Goal: Task Accomplishment & Management: Manage account settings

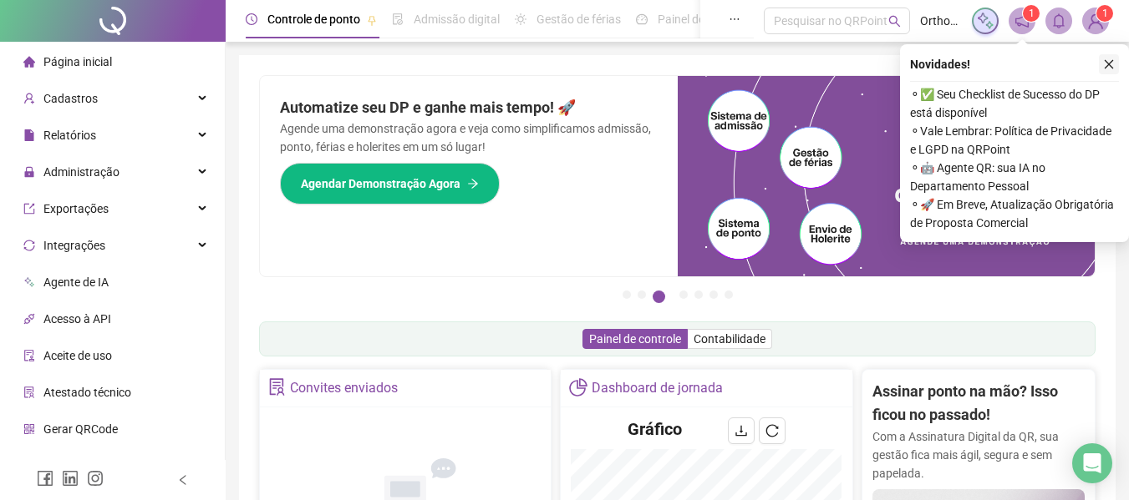
click at [1106, 67] on icon "close" at bounding box center [1108, 64] width 9 height 9
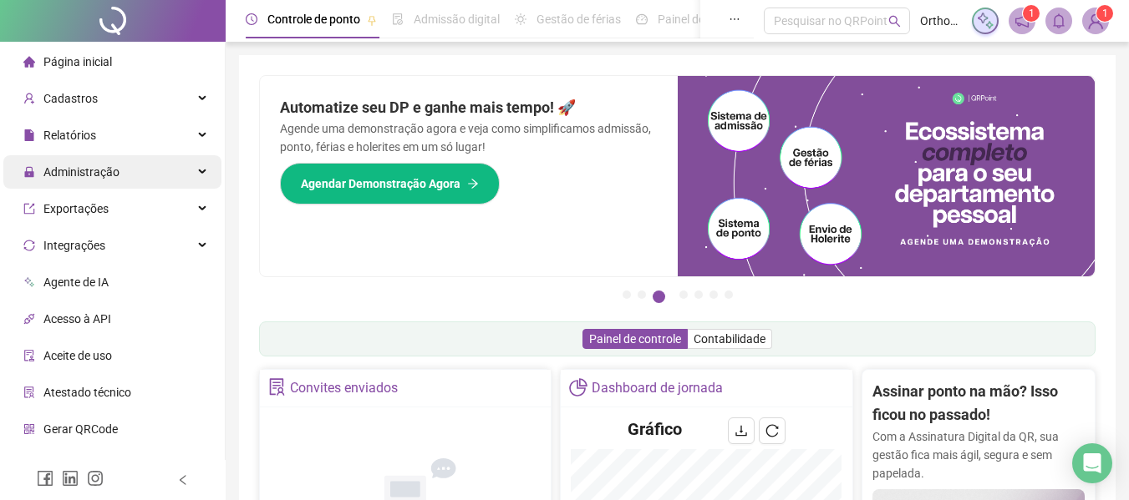
click at [101, 170] on span "Administração" at bounding box center [81, 171] width 76 height 13
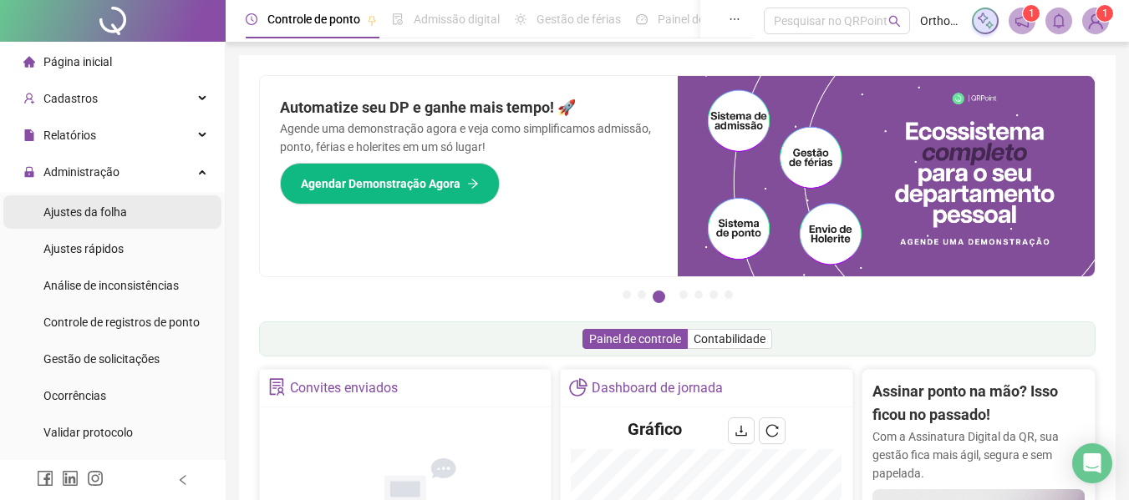
click at [86, 216] on span "Ajustes da folha" at bounding box center [85, 212] width 84 height 13
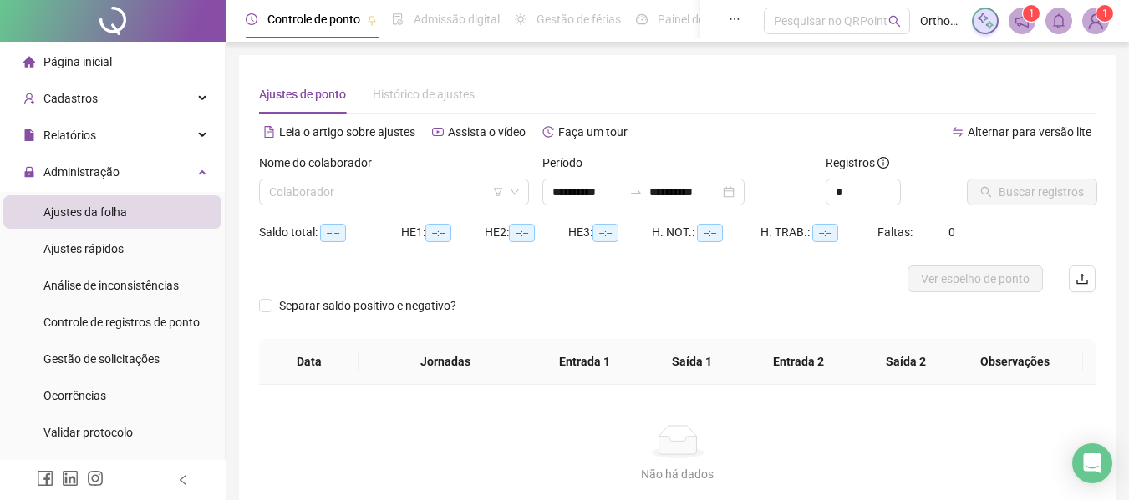
type input "**********"
click at [319, 197] on input "search" at bounding box center [386, 192] width 235 height 25
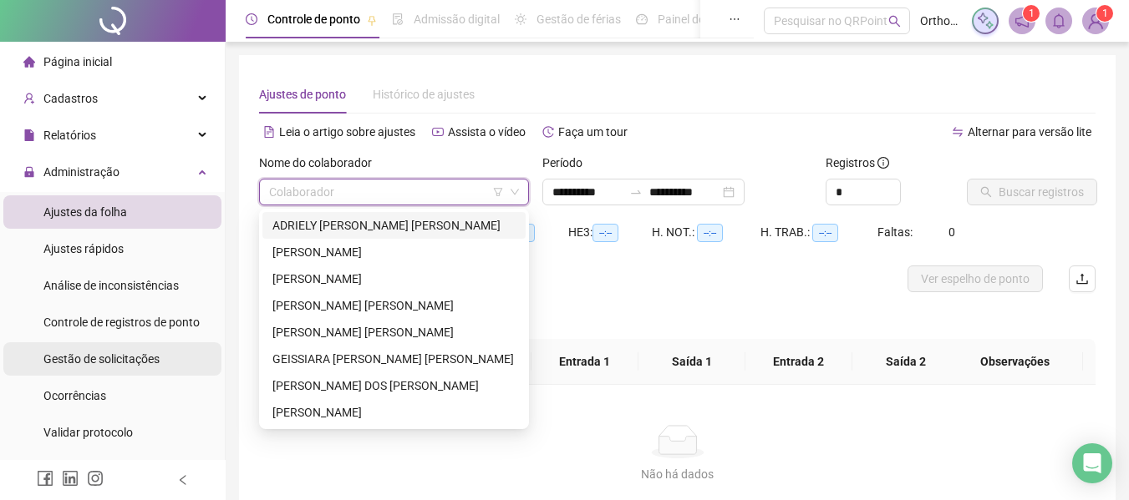
click at [133, 357] on span "Gestão de solicitações" at bounding box center [101, 359] width 116 height 13
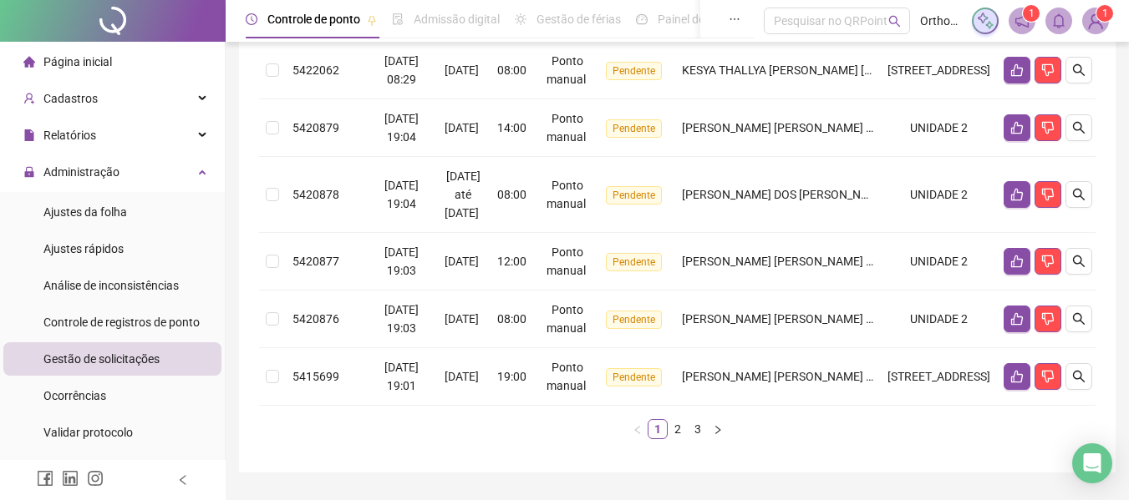
scroll to position [654, 0]
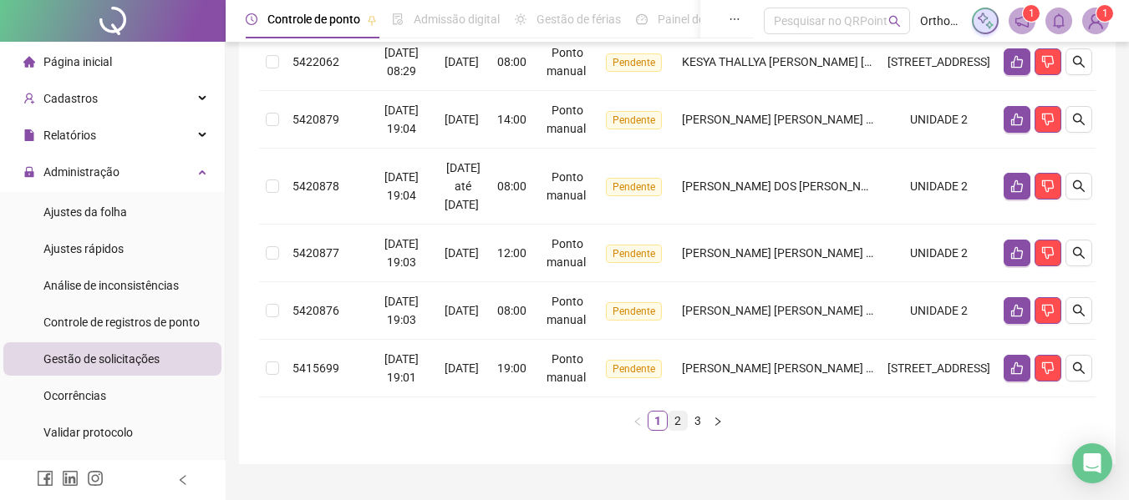
click at [681, 423] on link "2" at bounding box center [677, 421] width 18 height 18
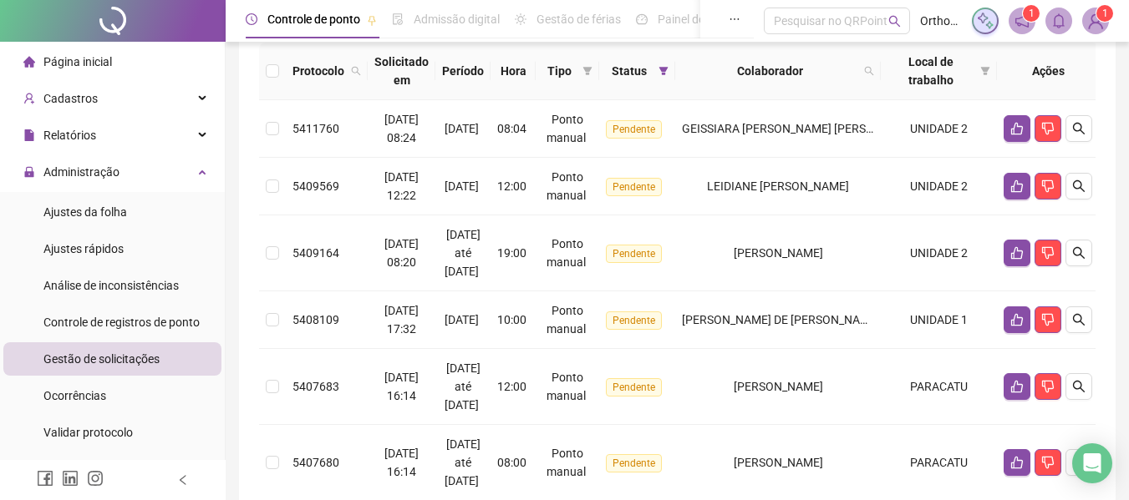
scroll to position [170, 0]
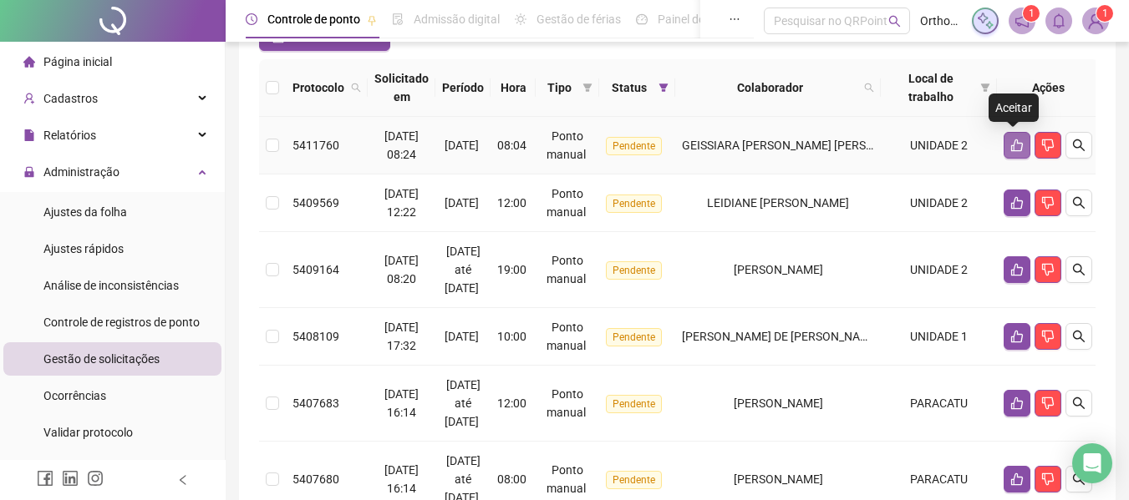
click at [1013, 138] on button "button" at bounding box center [1016, 145] width 27 height 27
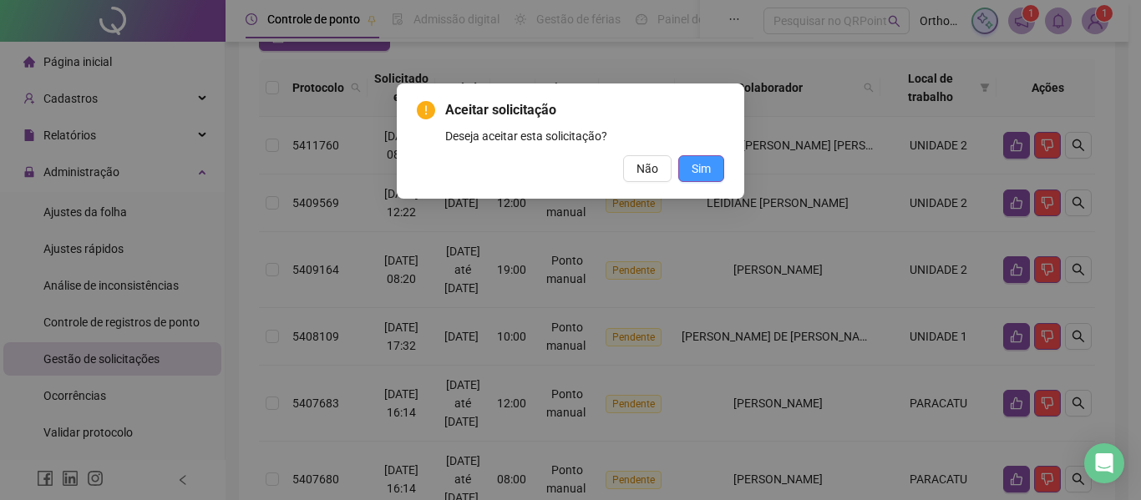
click at [713, 167] on button "Sim" at bounding box center [701, 168] width 46 height 27
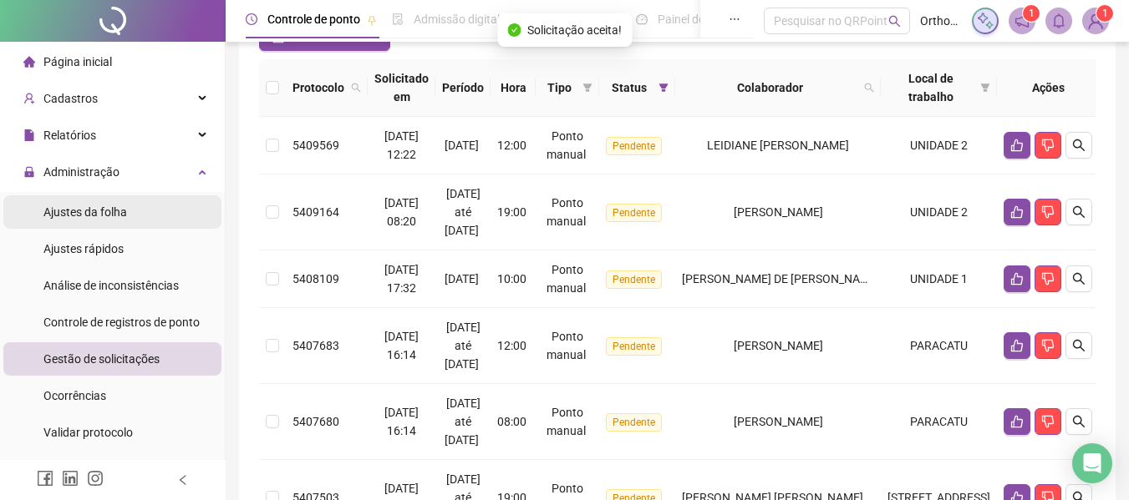
click at [145, 216] on li "Ajustes da folha" at bounding box center [112, 211] width 218 height 33
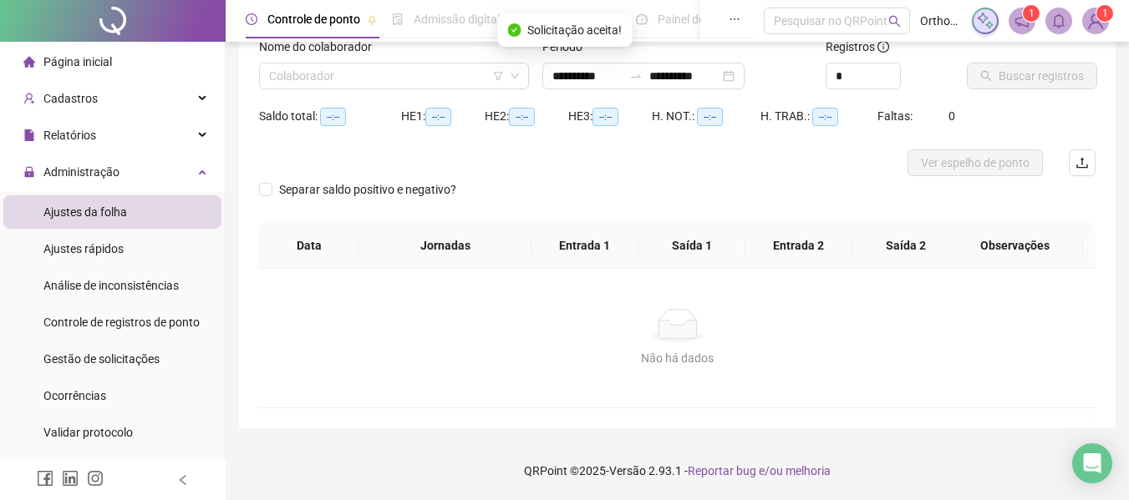
scroll to position [116, 0]
type input "**********"
click at [429, 82] on input "search" at bounding box center [386, 75] width 235 height 25
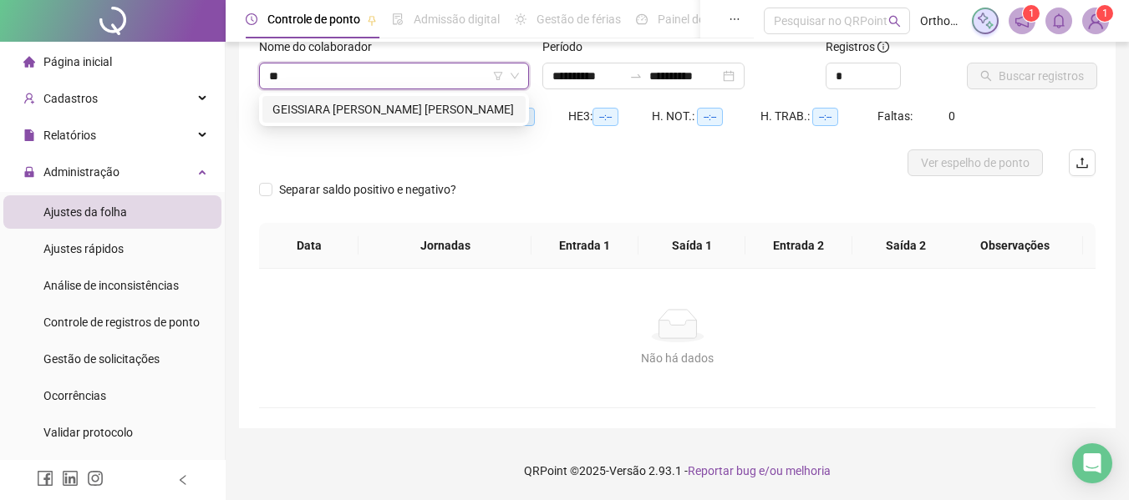
type input "***"
click at [417, 112] on div "GEISSIARA [PERSON_NAME] [PERSON_NAME]" at bounding box center [393, 109] width 243 height 18
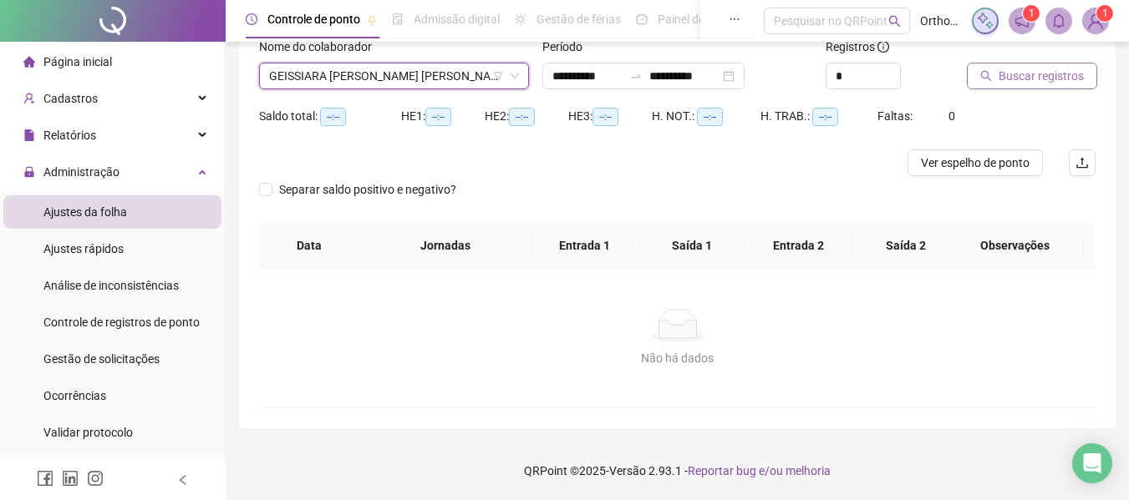
click at [974, 80] on button "Buscar registros" at bounding box center [1032, 76] width 130 height 27
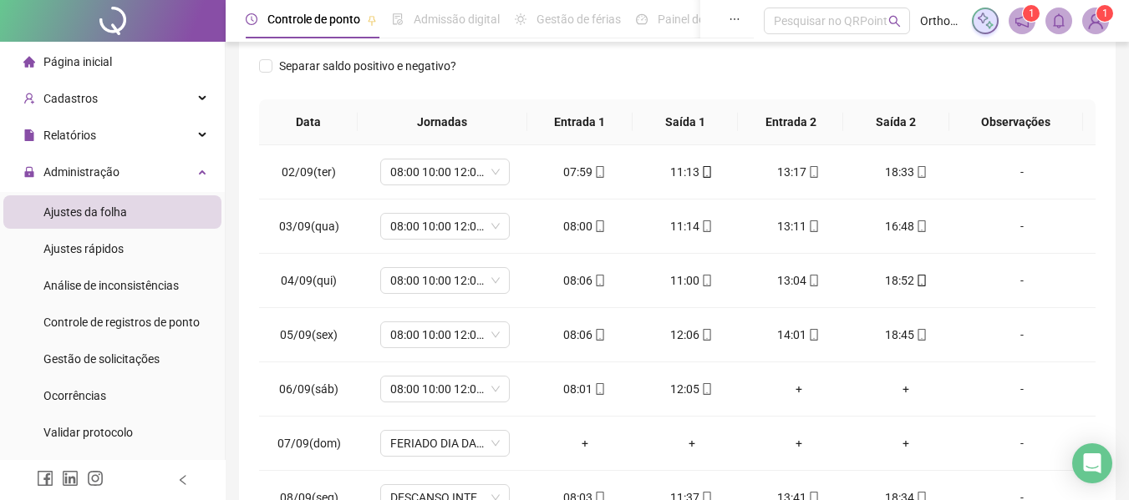
scroll to position [278, 0]
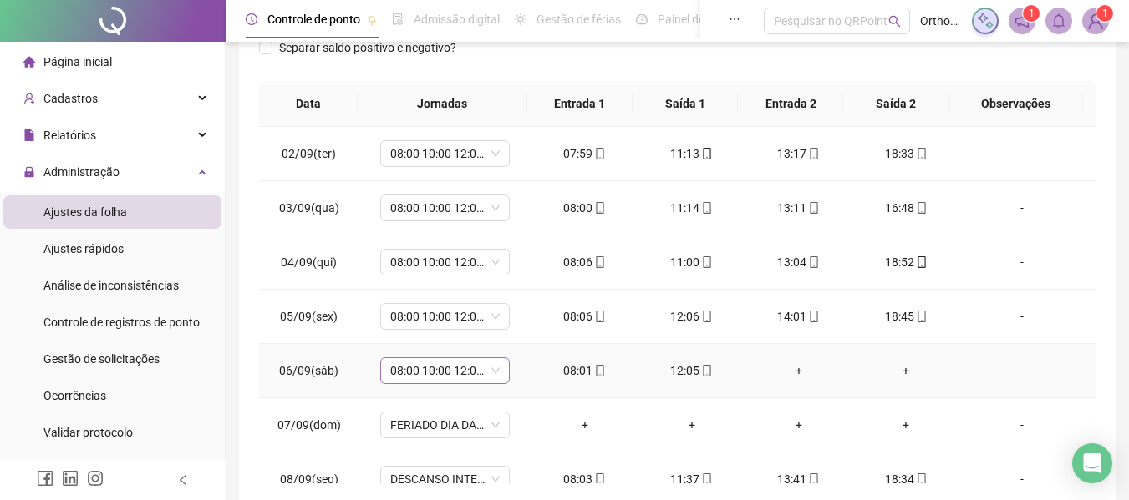
click at [462, 377] on span "08:00 10:00 12:00 18:00" at bounding box center [444, 370] width 109 height 25
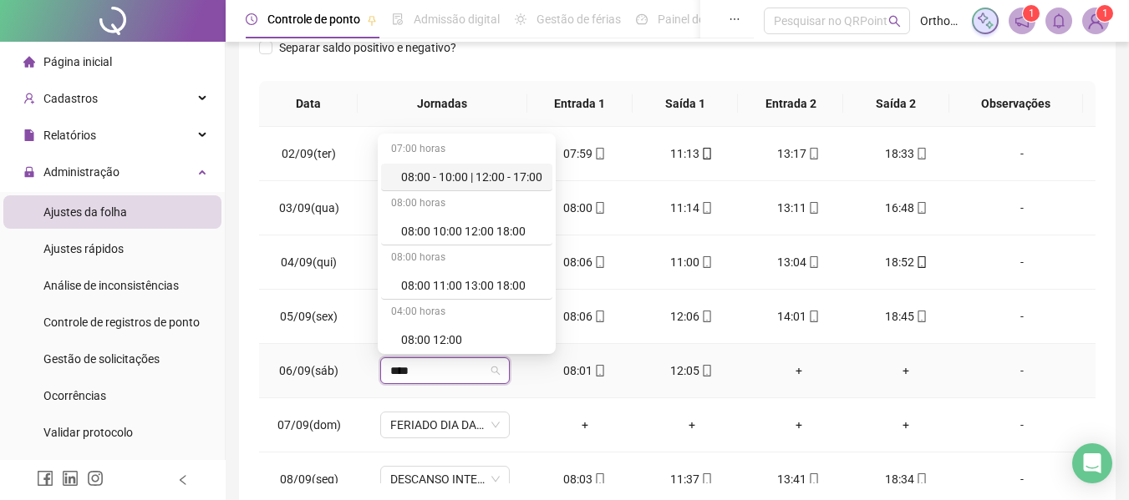
type input "*****"
click at [467, 332] on div "08:00 12:00" at bounding box center [471, 340] width 141 height 18
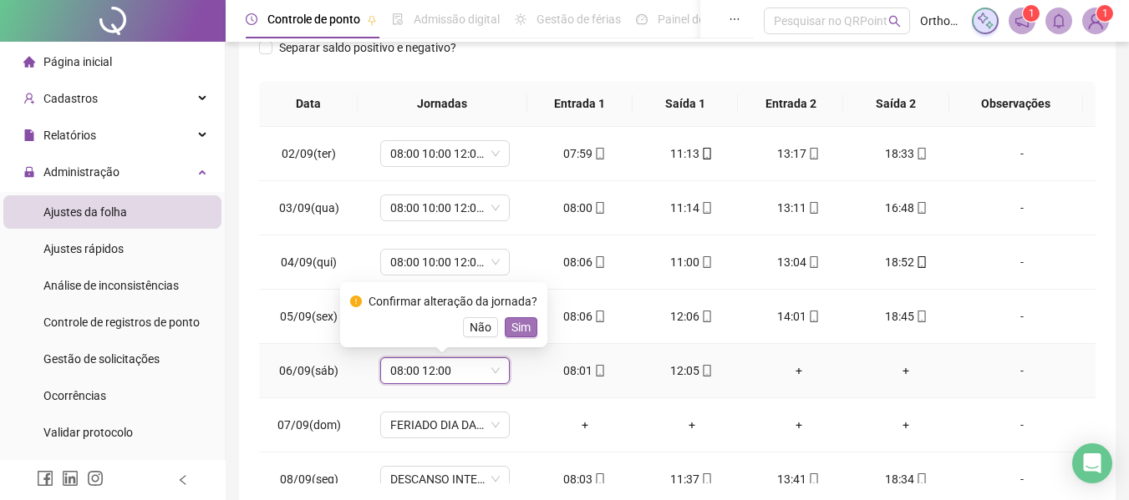
click at [515, 324] on span "Sim" at bounding box center [520, 327] width 19 height 18
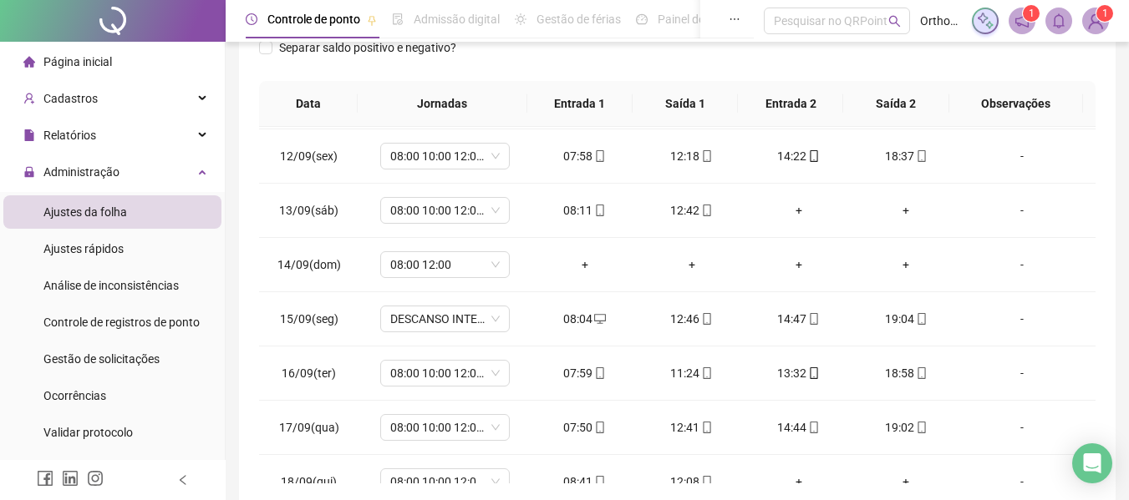
scroll to position [566, 0]
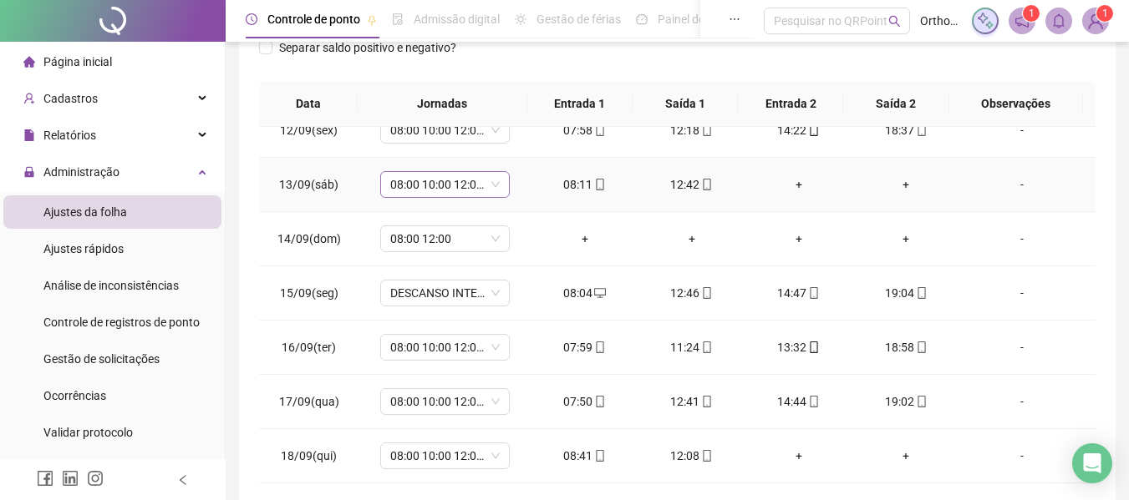
click at [471, 187] on span "08:00 10:00 12:00 18:00" at bounding box center [444, 184] width 109 height 25
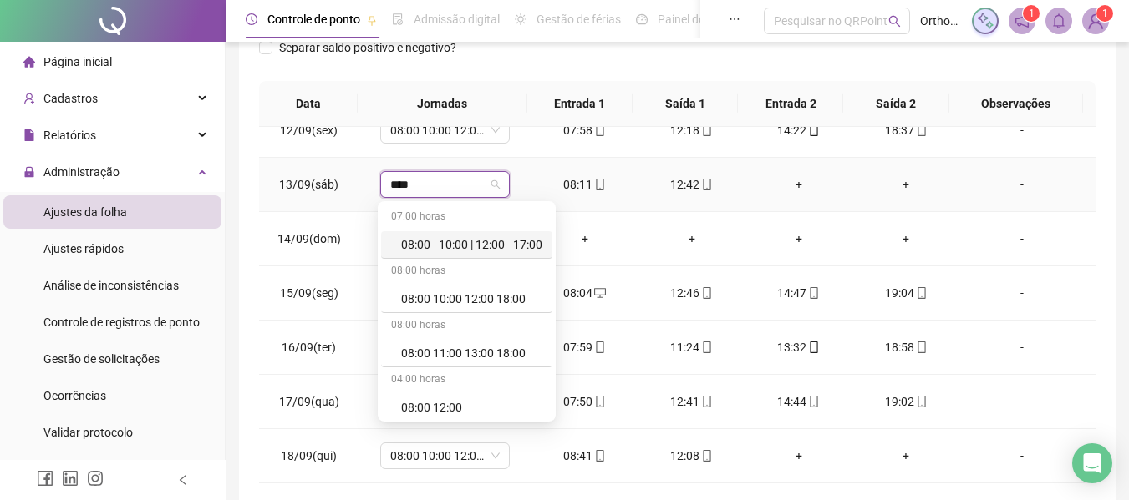
type input "*****"
click at [439, 398] on div "08:00 12:00" at bounding box center [471, 407] width 141 height 18
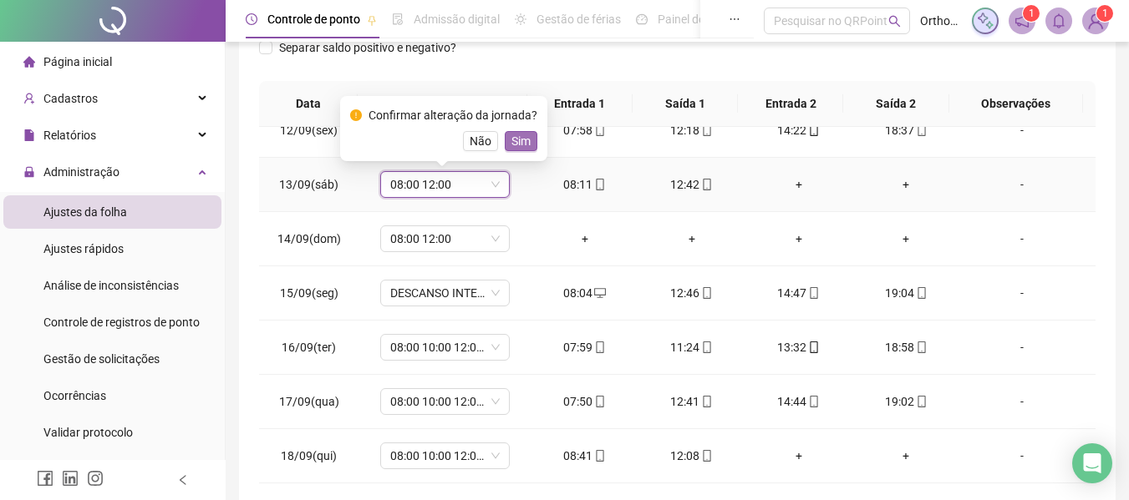
click at [514, 142] on span "Sim" at bounding box center [520, 141] width 19 height 18
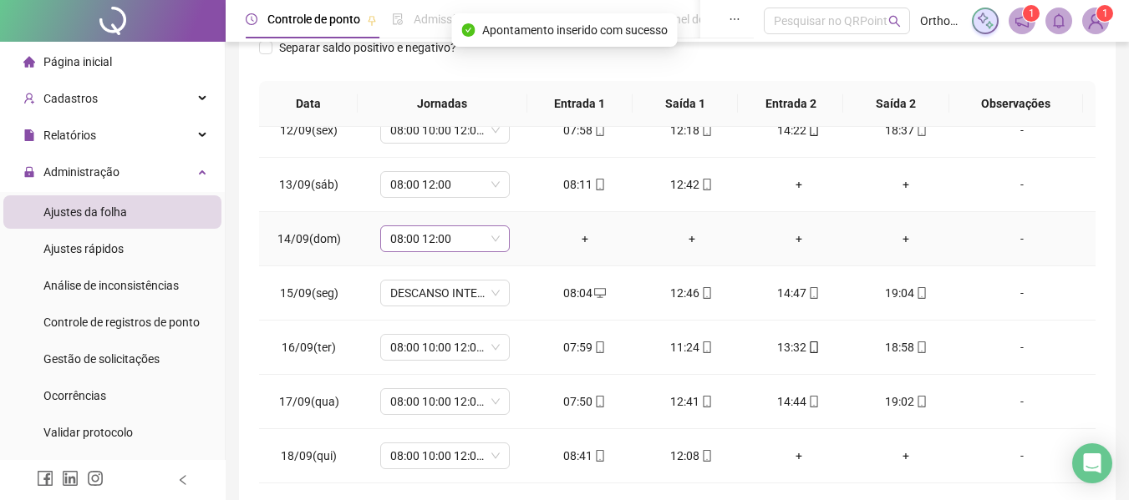
click at [460, 241] on span "08:00 12:00" at bounding box center [444, 238] width 109 height 25
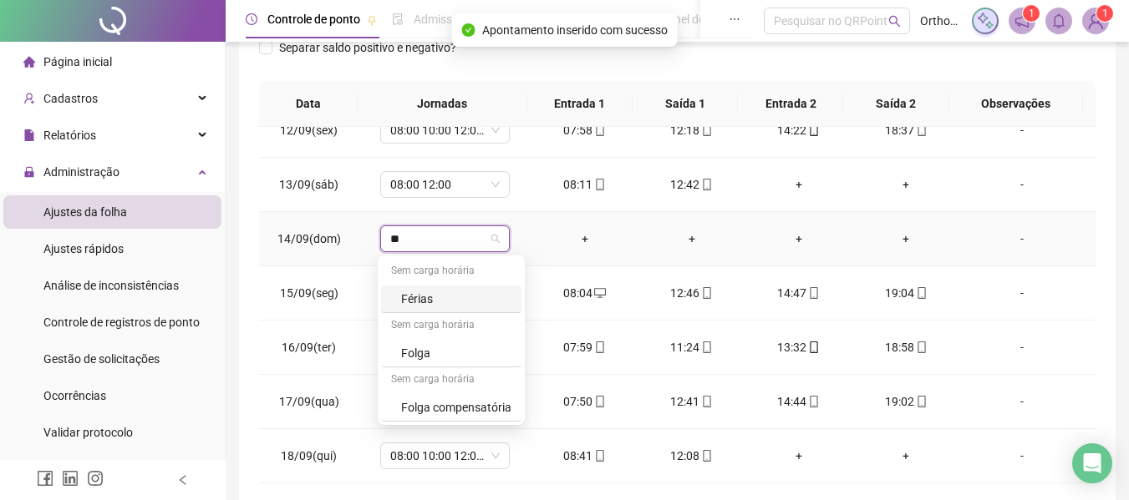
type input "***"
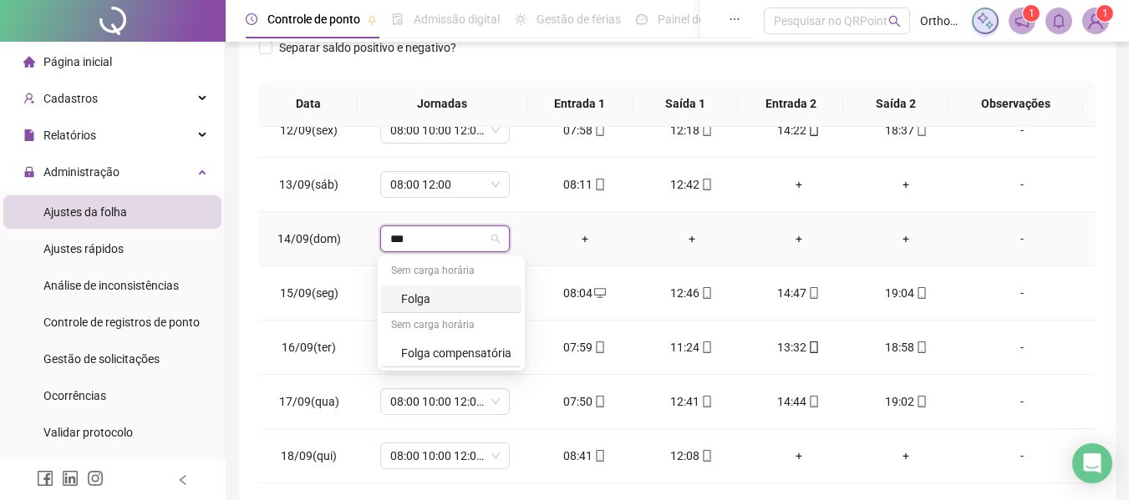
click at [439, 301] on div "Folga" at bounding box center [456, 299] width 110 height 18
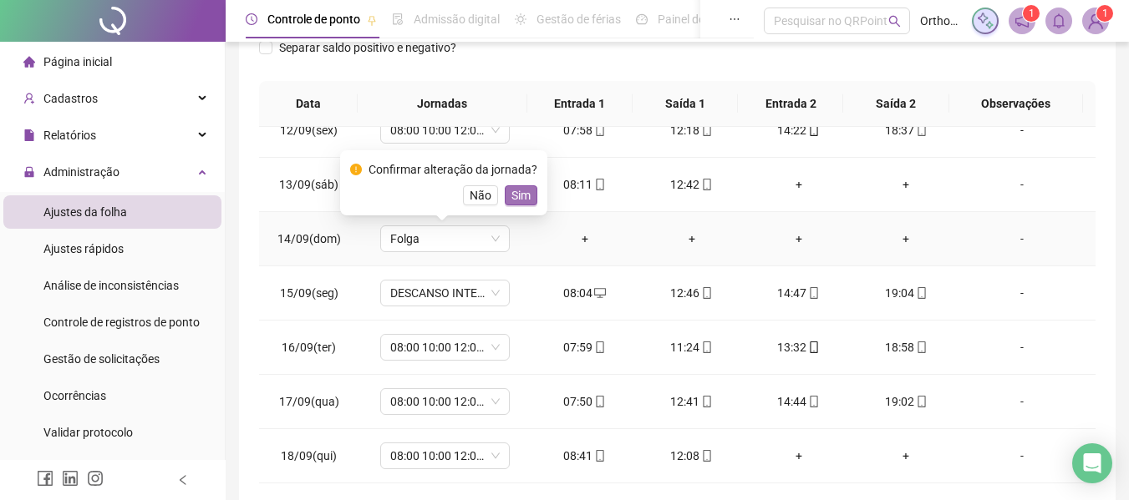
click at [513, 194] on span "Sim" at bounding box center [520, 195] width 19 height 18
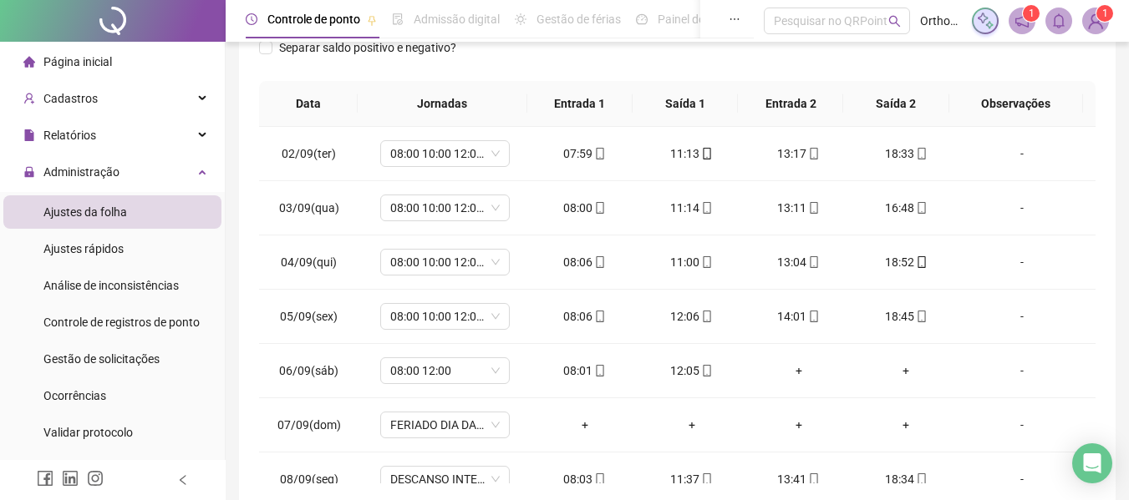
scroll to position [0, 0]
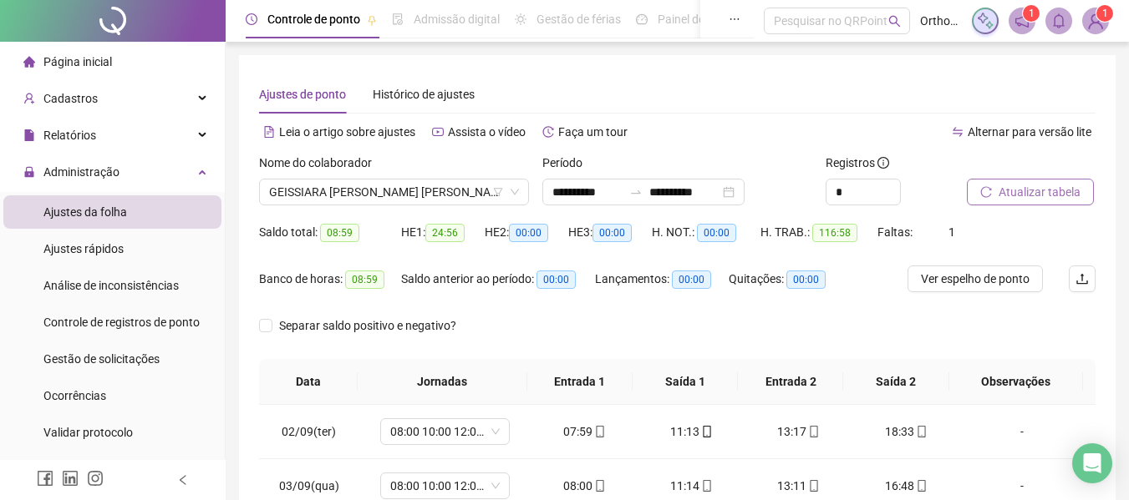
click at [972, 187] on button "Atualizar tabela" at bounding box center [1030, 192] width 127 height 27
click at [938, 277] on span "Ver espelho de ponto" at bounding box center [975, 279] width 109 height 18
